Goal: Information Seeking & Learning: Learn about a topic

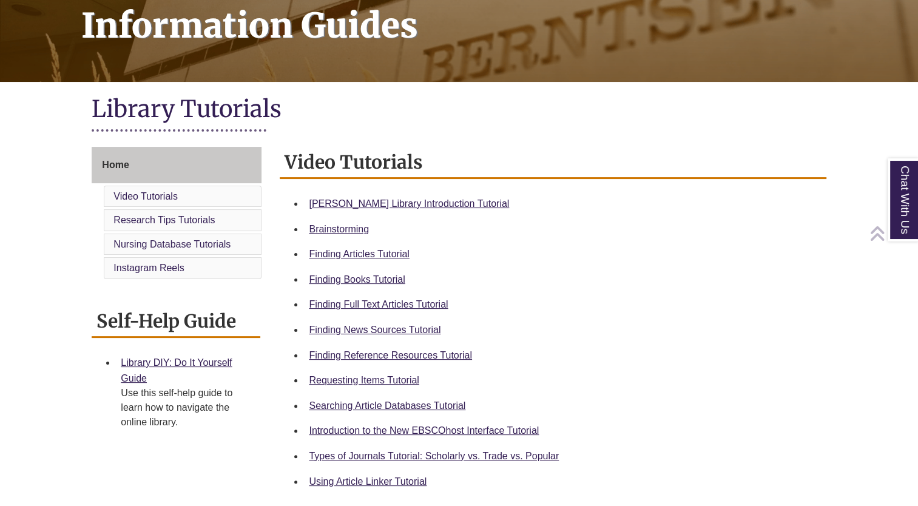
scroll to position [195, 0]
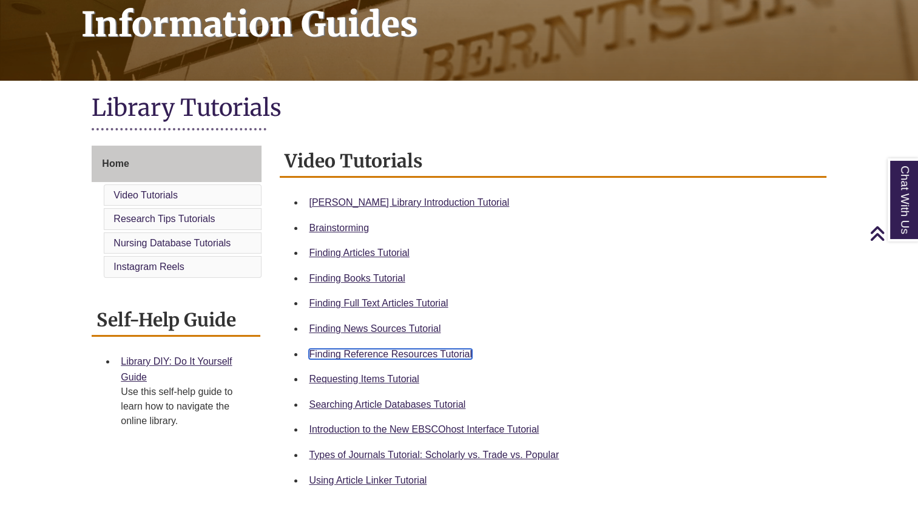
click at [403, 354] on link "Finding Reference Resources Tutorial" at bounding box center [390, 354] width 163 height 10
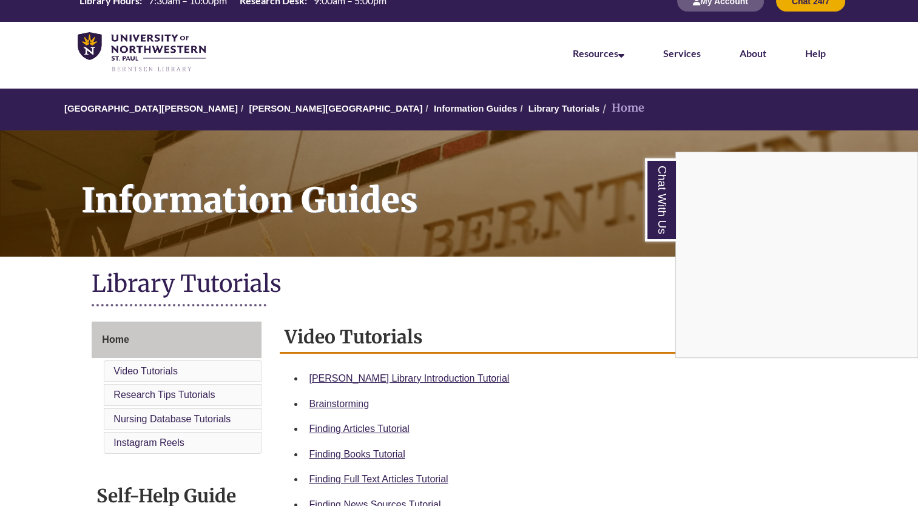
scroll to position [22, 0]
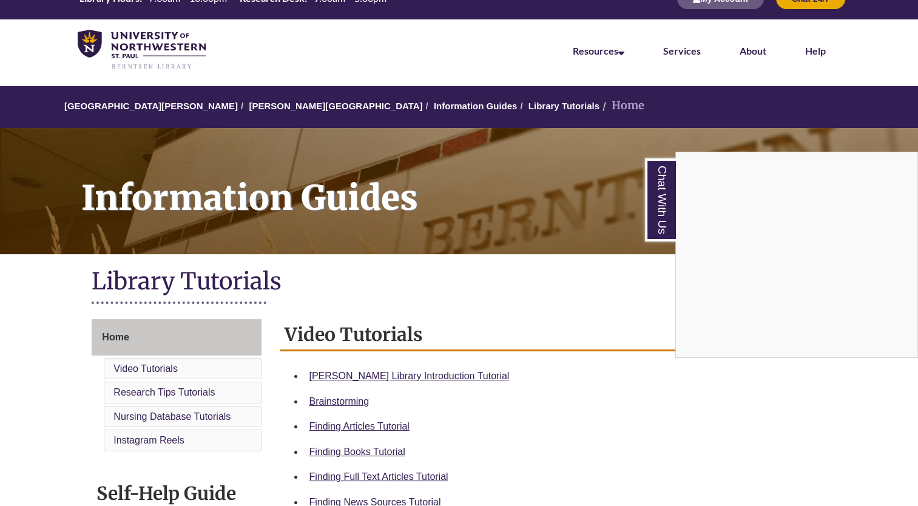
click at [173, 334] on div "Chat With Us" at bounding box center [459, 253] width 918 height 506
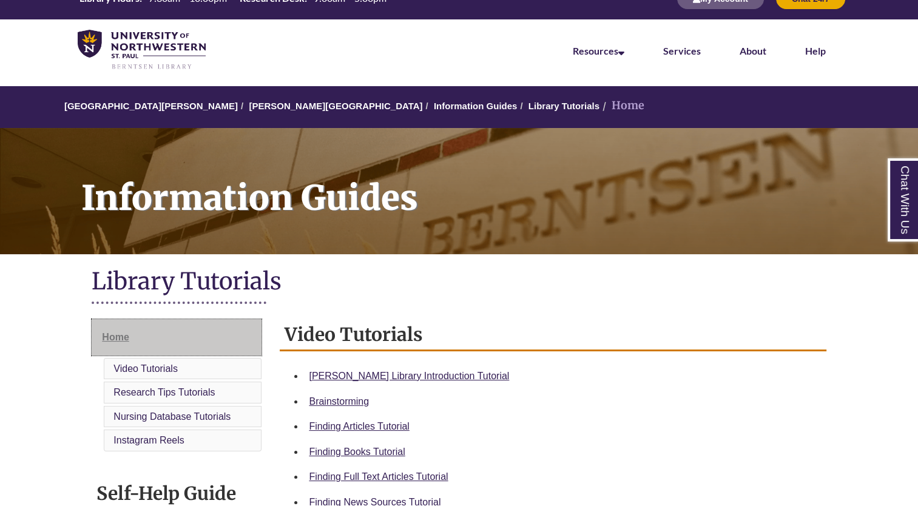
click at [127, 337] on span "Home" at bounding box center [115, 337] width 27 height 10
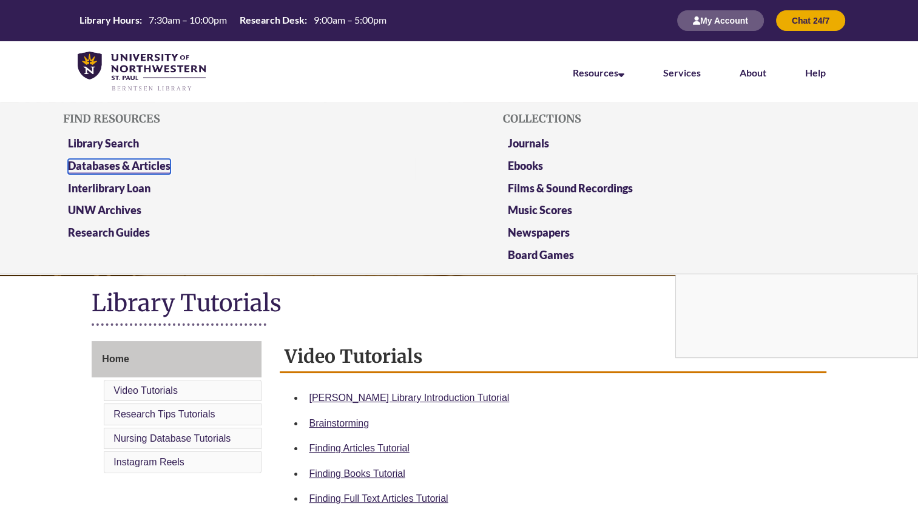
click at [115, 167] on link "Databases & Articles" at bounding box center [119, 166] width 103 height 15
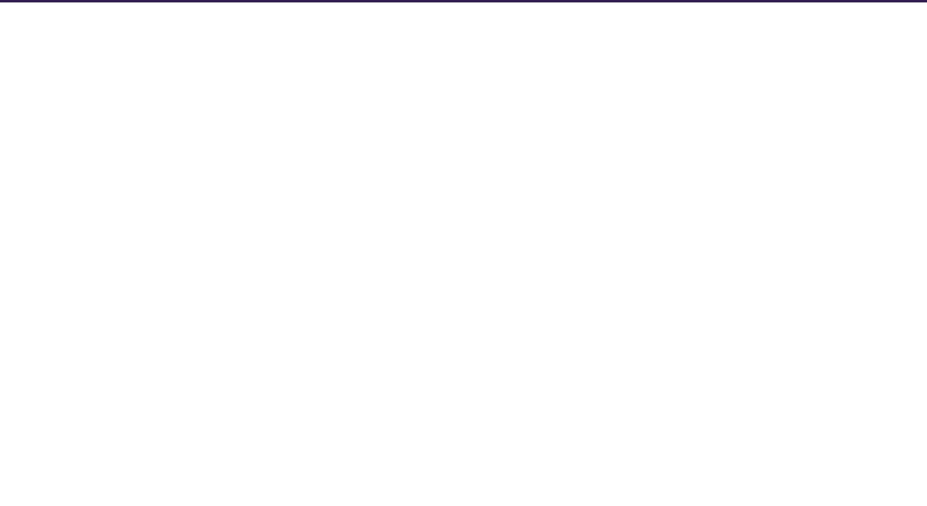
select select "Database Subject Filter"
select select "Database Types Filter"
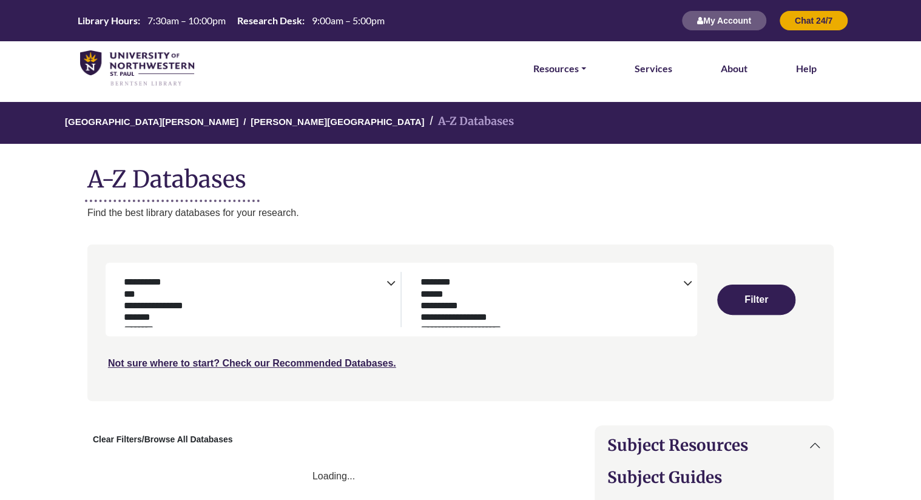
select select "Database Subject Filter"
select select "Database Types Filter"
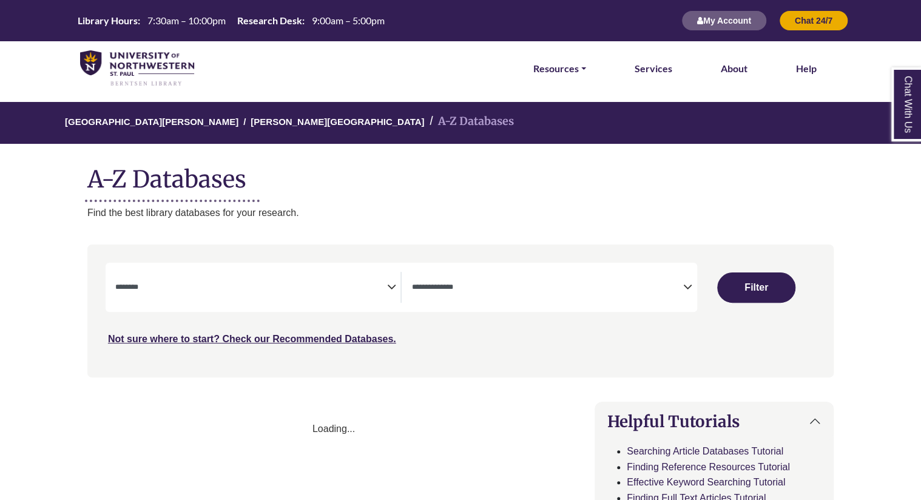
select select "Database Subject Filter"
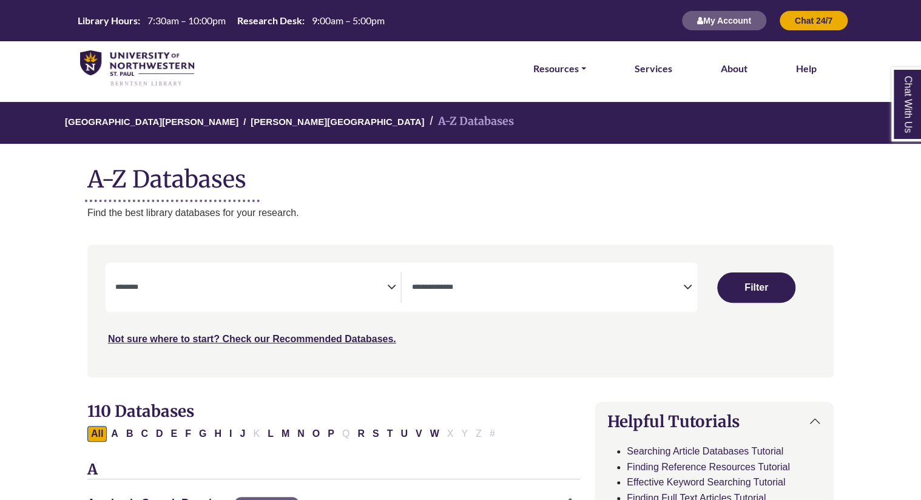
click at [374, 292] on textarea "Search" at bounding box center [251, 288] width 272 height 10
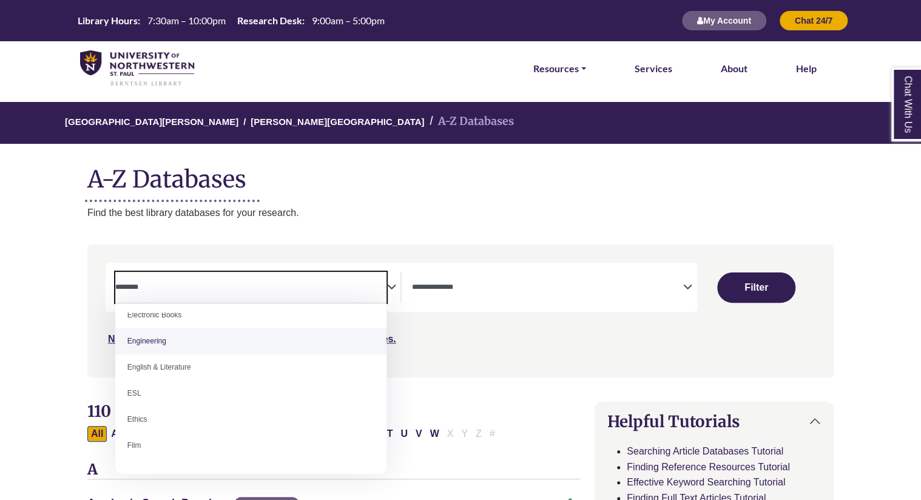
scroll to position [388, 0]
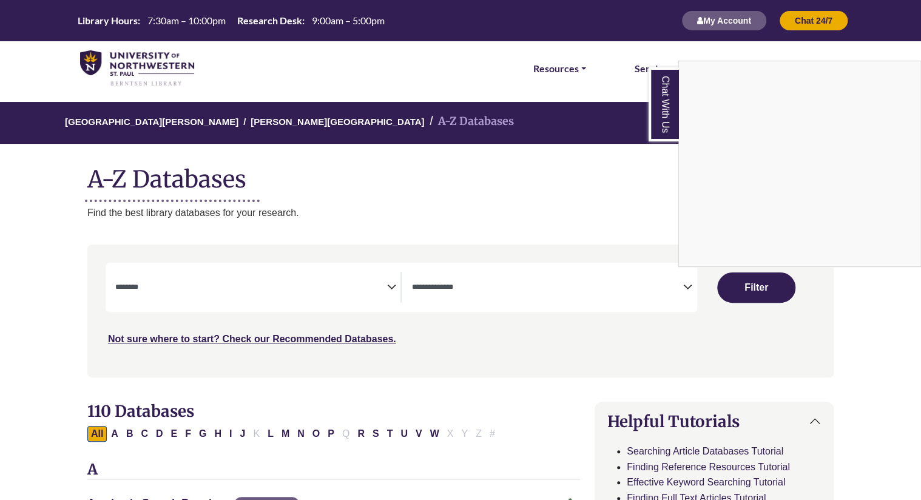
click at [473, 295] on div "Chat With Us" at bounding box center [460, 250] width 921 height 500
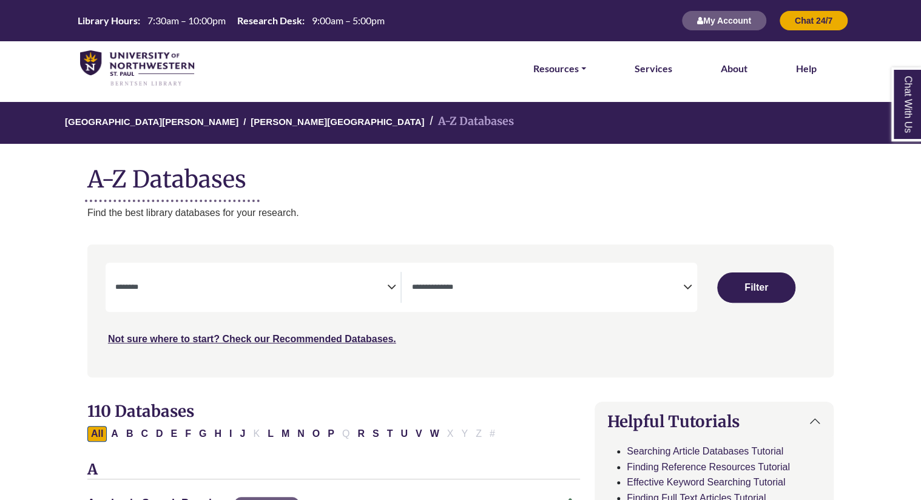
click at [473, 295] on span "Search filters" at bounding box center [547, 287] width 272 height 31
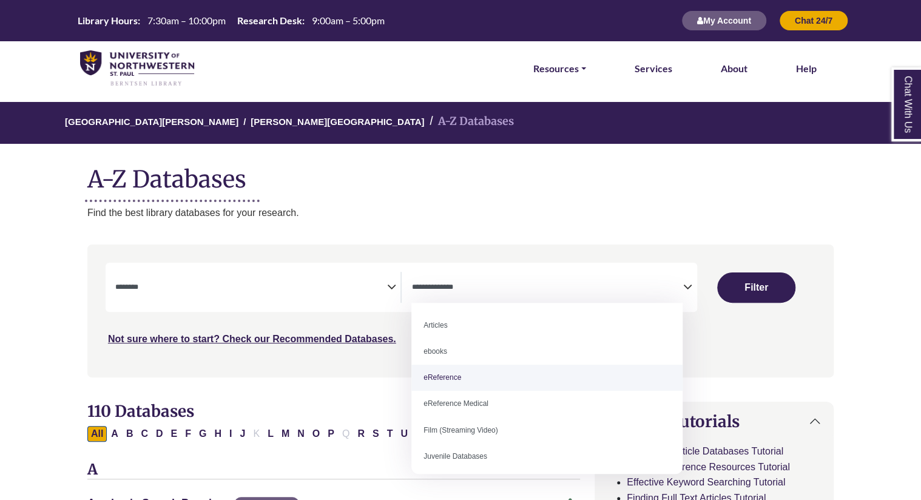
select select "*****"
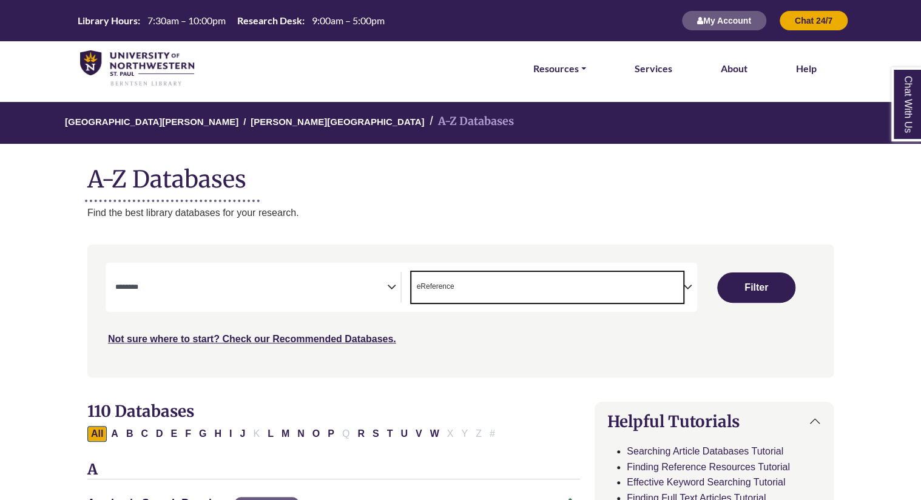
click at [341, 281] on span "Search filters" at bounding box center [251, 285] width 272 height 10
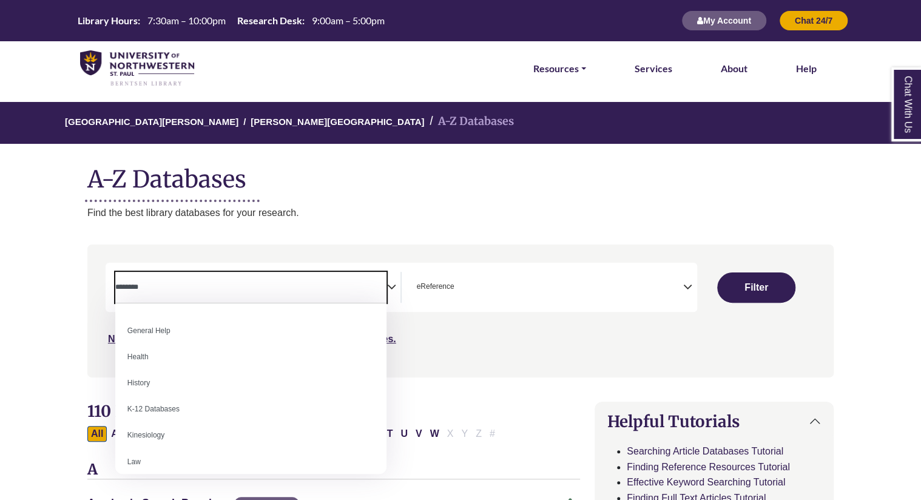
scroll to position [524, 0]
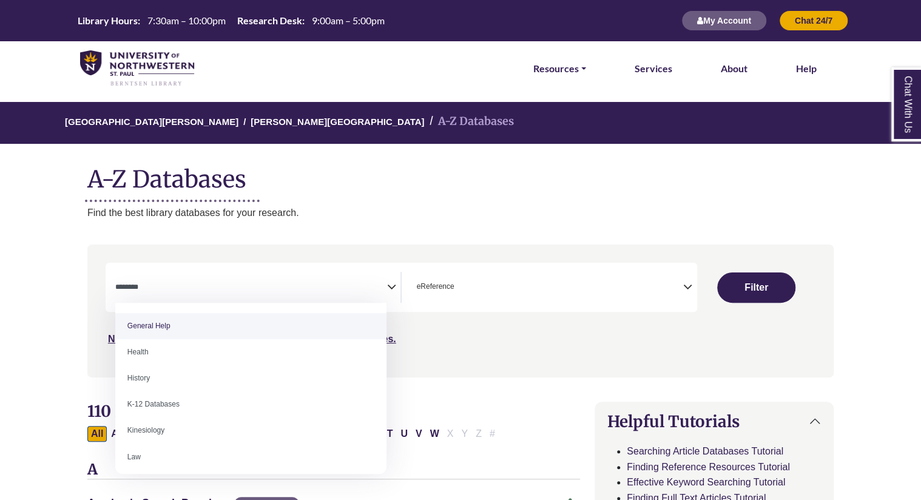
select select "*****"
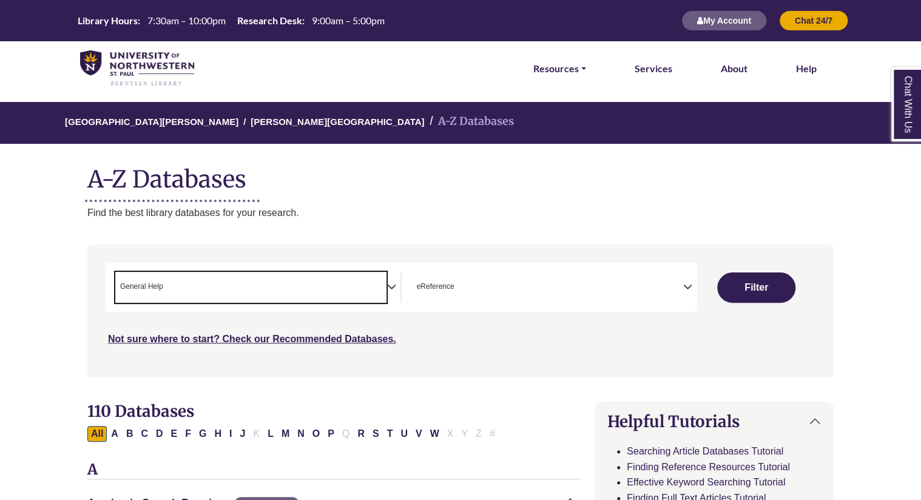
scroll to position [235, 0]
click at [741, 290] on button "Filter" at bounding box center [756, 287] width 78 height 30
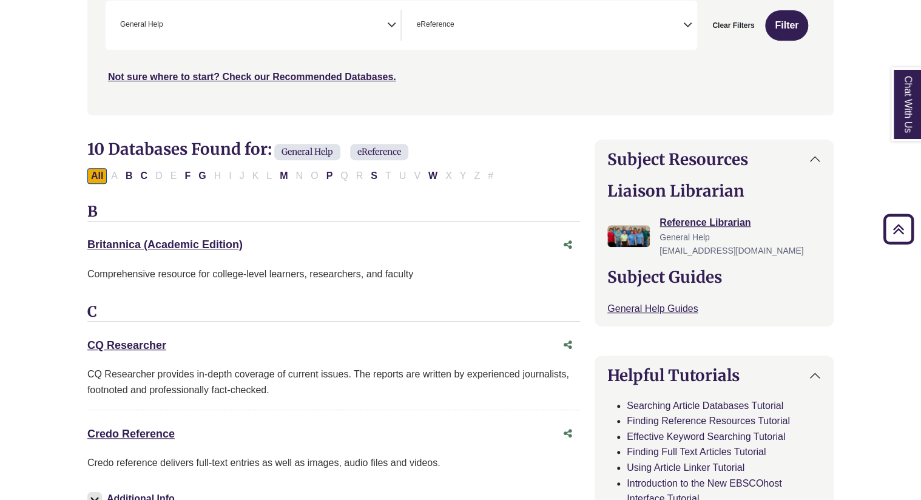
scroll to position [323, 0]
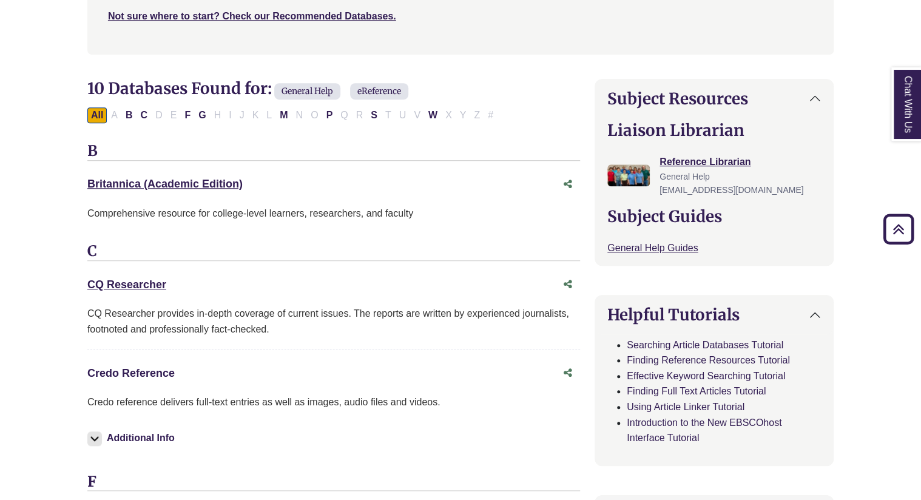
click at [135, 367] on link "Credo Reference This link opens in a new window" at bounding box center [130, 373] width 87 height 12
